Goal: Task Accomplishment & Management: Manage account settings

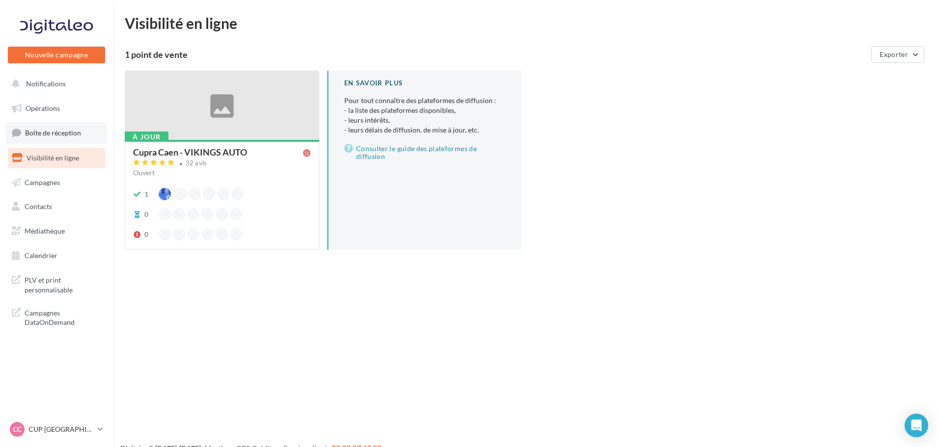
click at [42, 126] on link "Boîte de réception" at bounding box center [56, 132] width 101 height 21
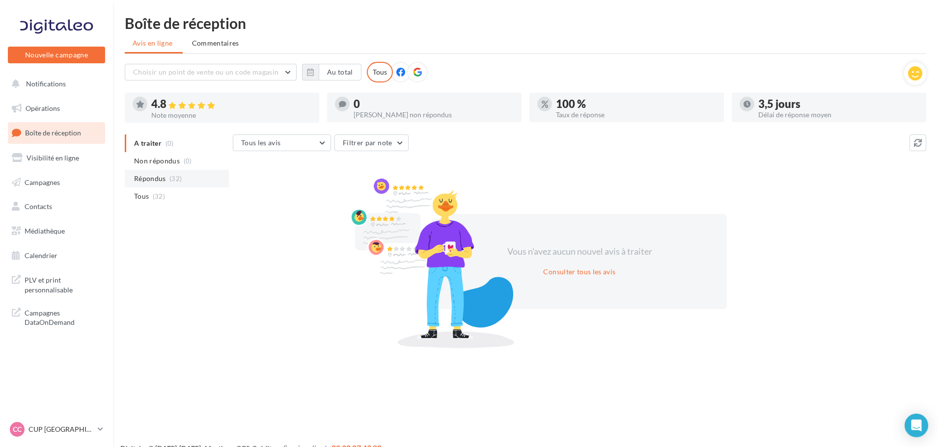
click at [171, 178] on span "(32)" at bounding box center [175, 179] width 12 height 8
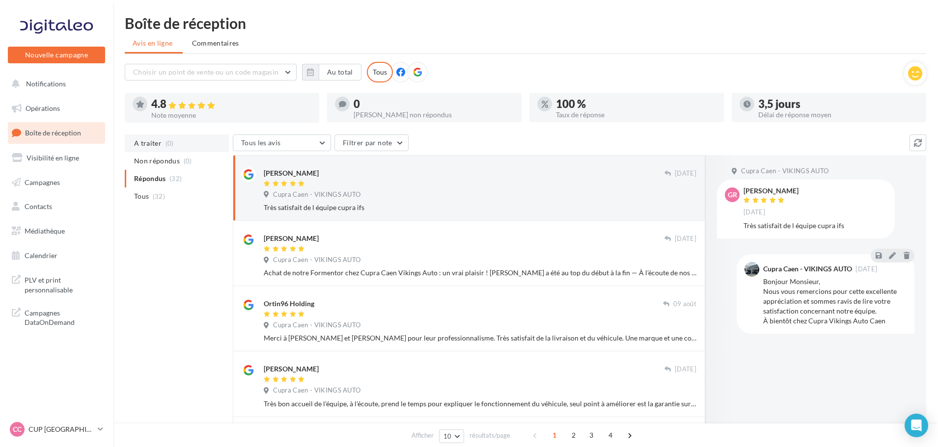
click at [166, 149] on li "A traiter (0)" at bounding box center [177, 144] width 104 height 18
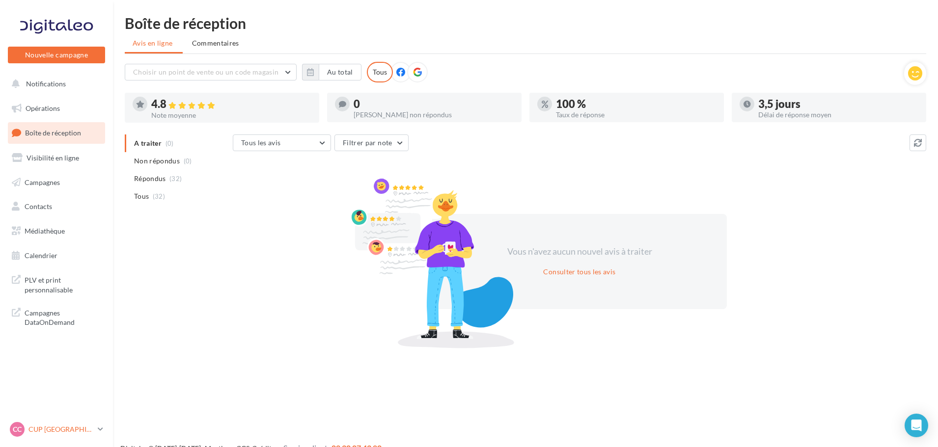
click at [33, 431] on p "CUP [GEOGRAPHIC_DATA]" at bounding box center [60, 430] width 65 height 10
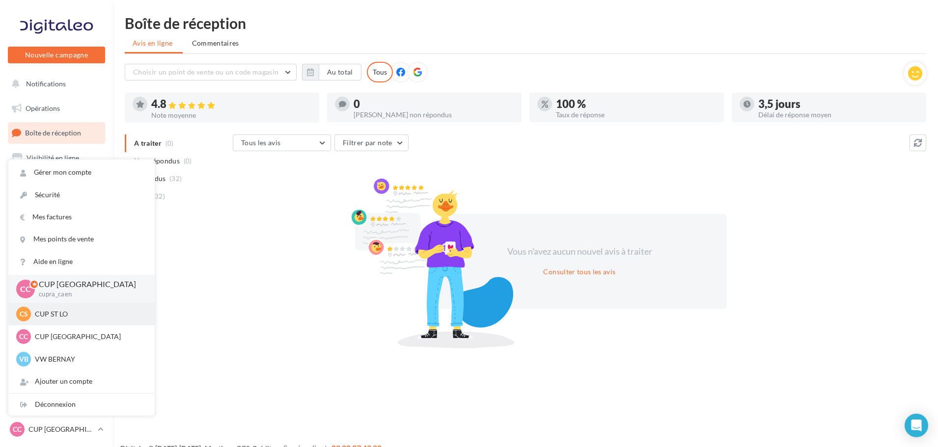
click at [55, 310] on p "CUP ST LO" at bounding box center [89, 314] width 108 height 10
